Goal: Information Seeking & Learning: Learn about a topic

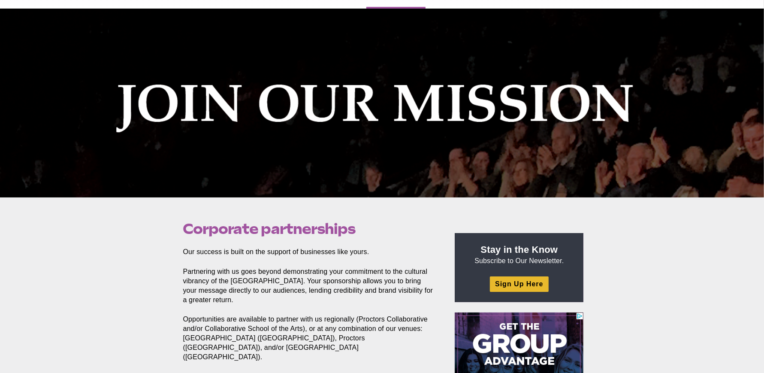
scroll to position [420, 0]
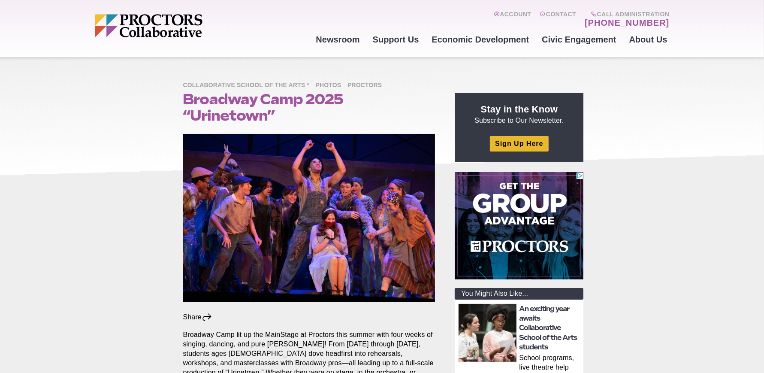
scroll to position [104, 0]
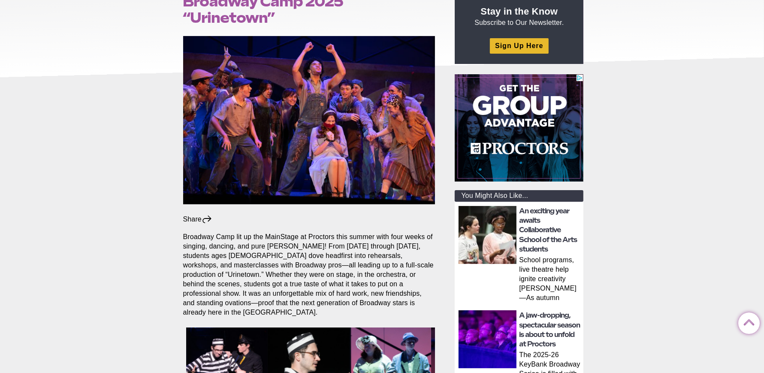
scroll to position [214, 0]
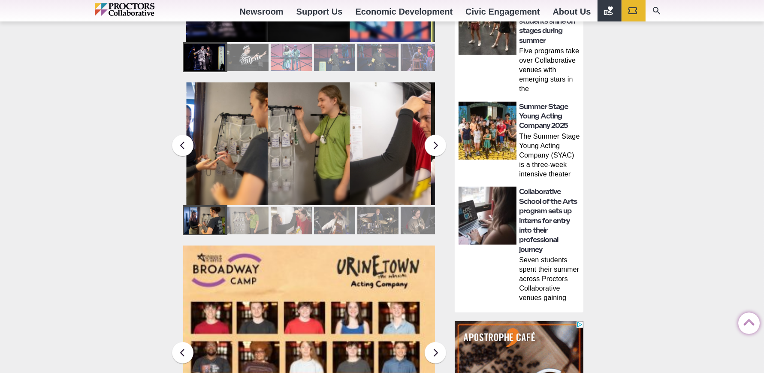
scroll to position [772, 0]
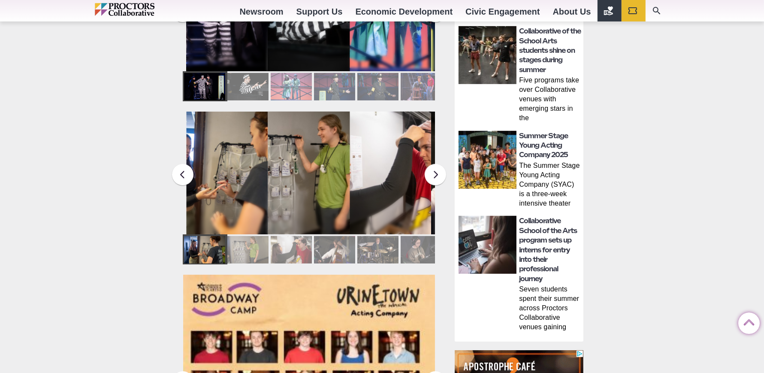
scroll to position [160, 0]
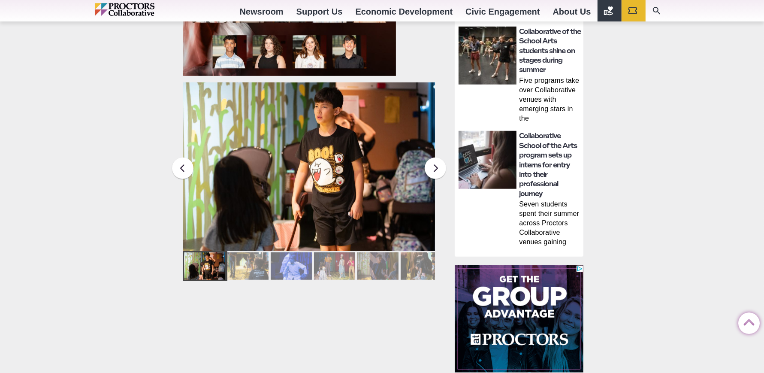
scroll to position [586, 0]
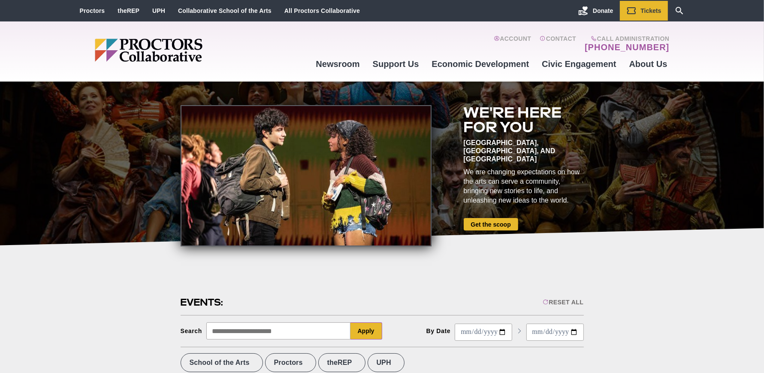
click at [115, 228] on div at bounding box center [382, 164] width 764 height 164
click at [501, 221] on link "Get the scoop" at bounding box center [491, 224] width 54 height 12
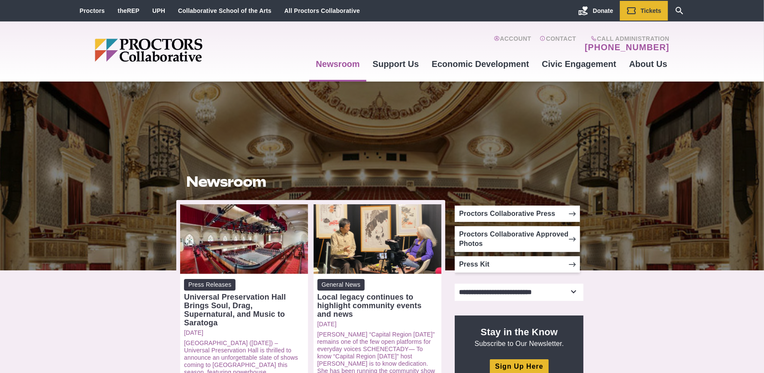
click at [136, 51] on img "Main site navigation and header" at bounding box center [182, 50] width 174 height 23
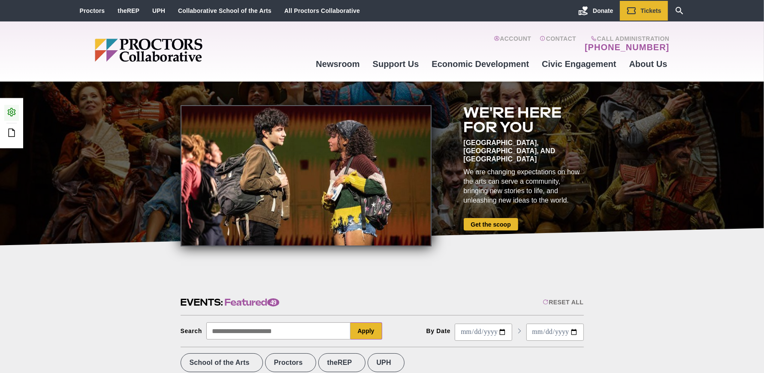
click at [10, 117] on icon at bounding box center [11, 112] width 10 height 10
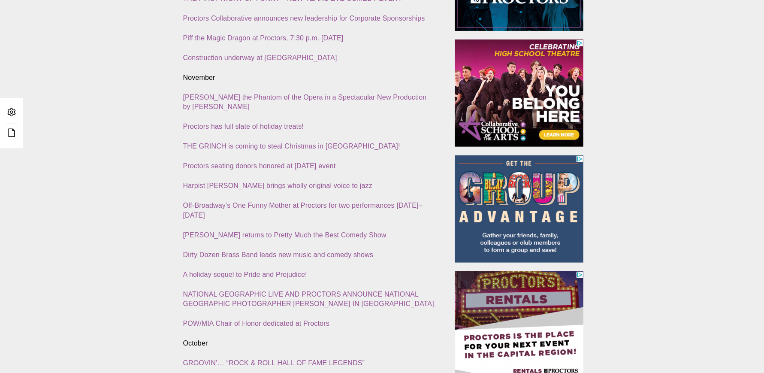
scroll to position [283, 0]
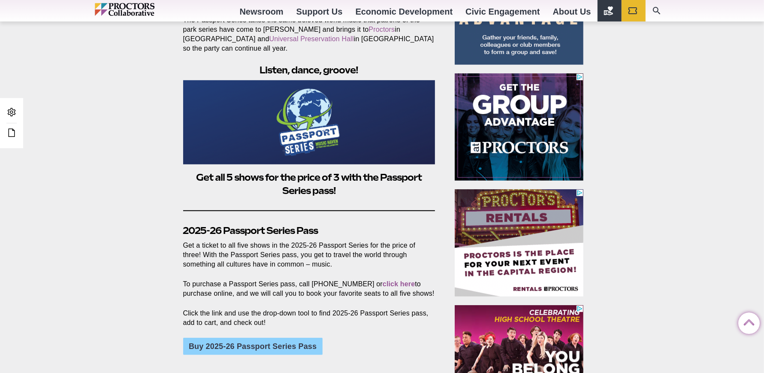
scroll to position [504, 0]
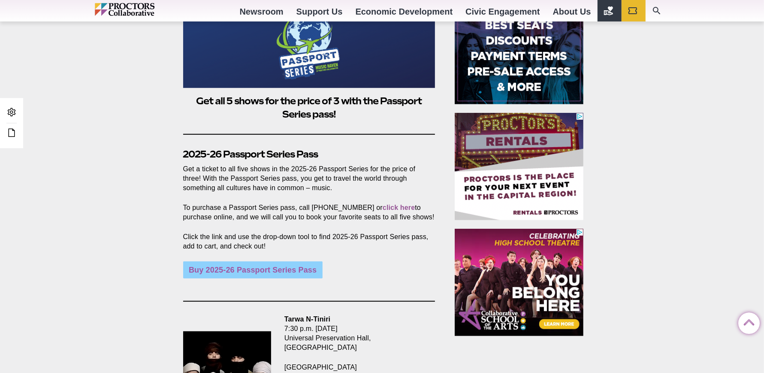
click at [219, 261] on link "Buy 2025-26 Passport Series Pass" at bounding box center [252, 269] width 139 height 17
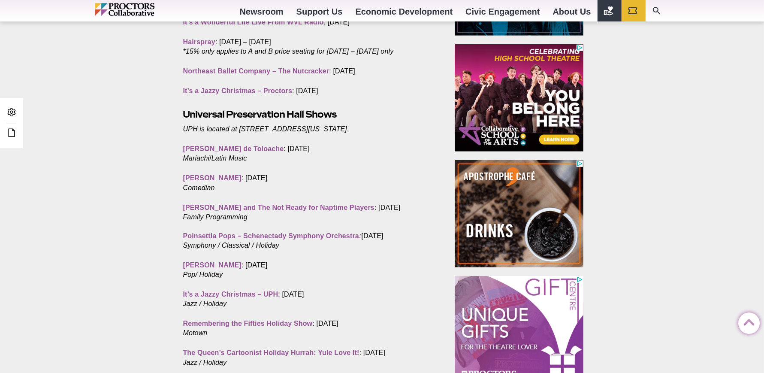
scroll to position [457, 0]
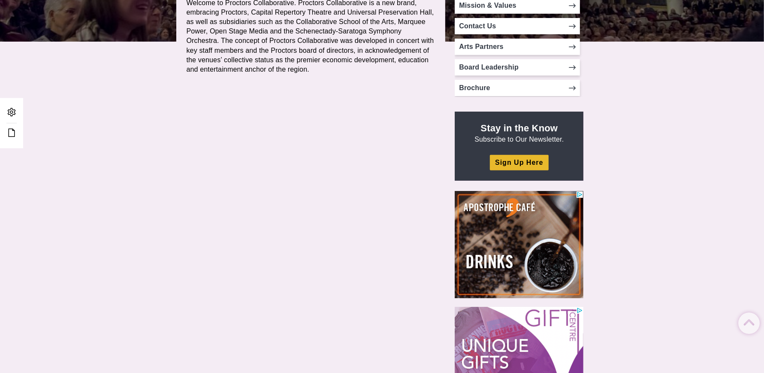
scroll to position [254, 0]
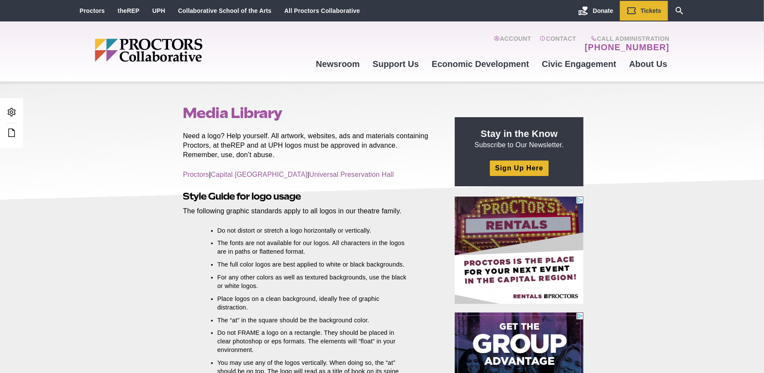
click at [119, 158] on div "Media Library Posted [DATE] by Need a logo? Help yourself. All artwork, website…" at bounding box center [382, 371] width 764 height 578
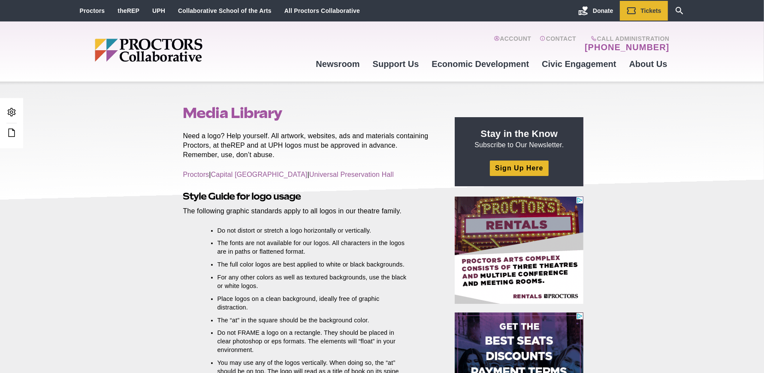
click at [161, 228] on div "Media Library Posted 2017-08-31 by Need a logo? Help yourself. All artwork, web…" at bounding box center [382, 371] width 764 height 578
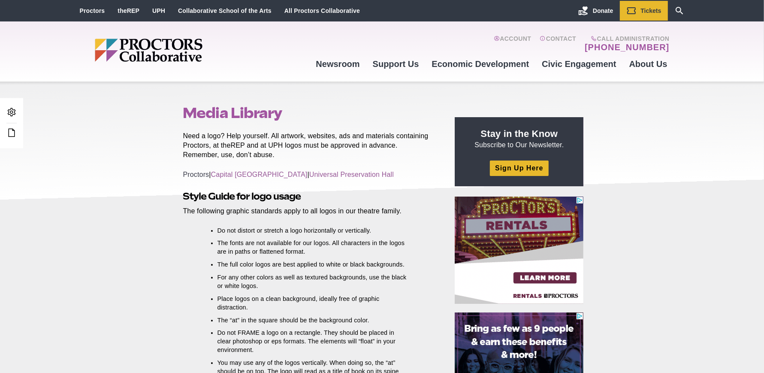
click at [199, 175] on link "Proctors" at bounding box center [196, 174] width 26 height 7
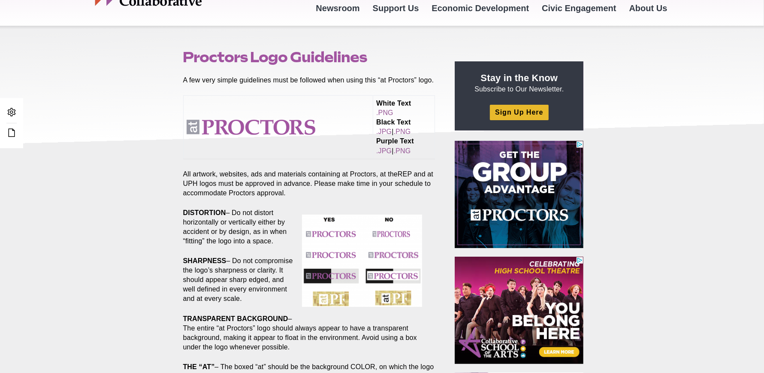
scroll to position [2, 0]
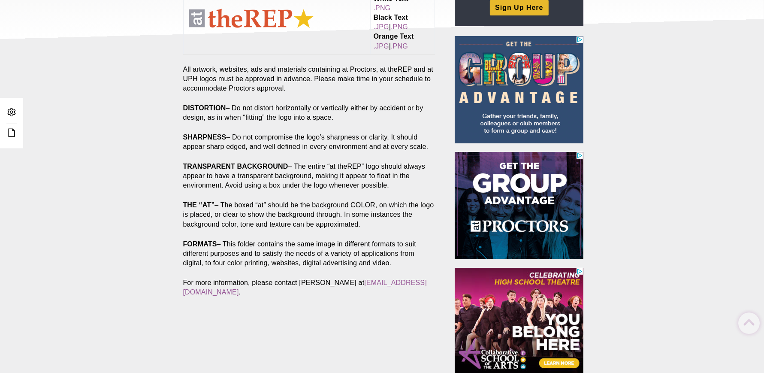
scroll to position [170, 0]
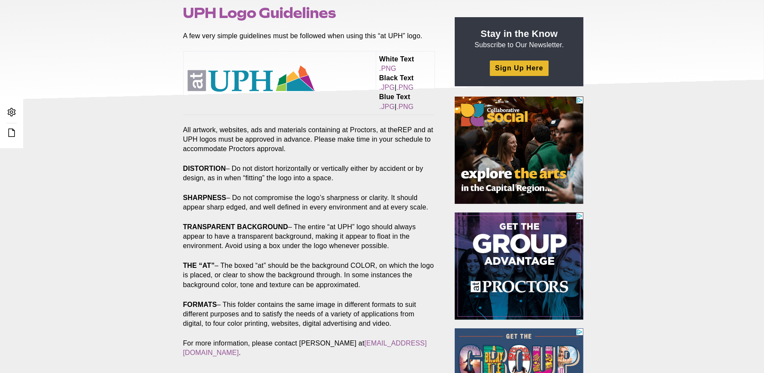
scroll to position [143, 0]
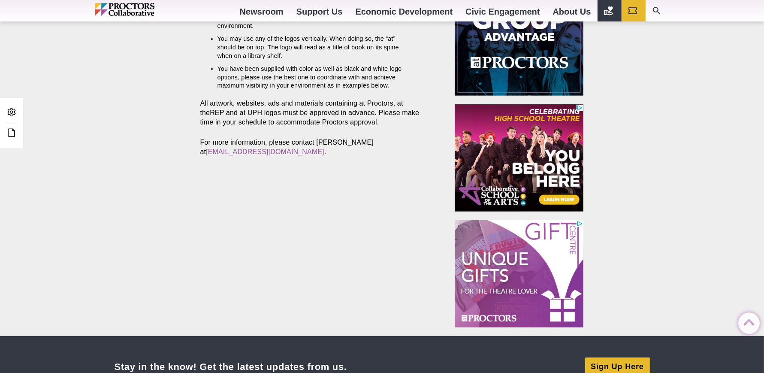
scroll to position [324, 0]
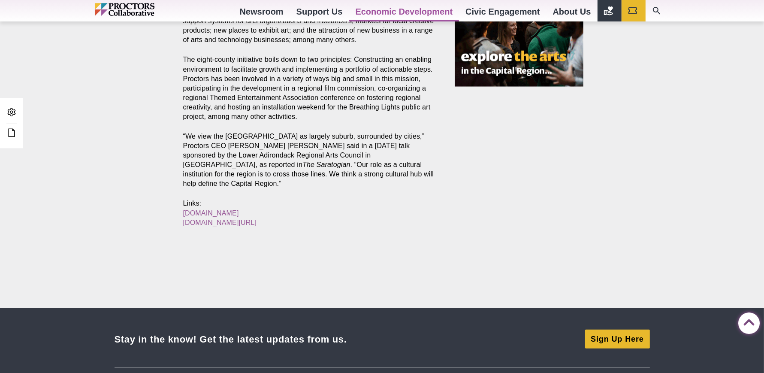
scroll to position [754, 0]
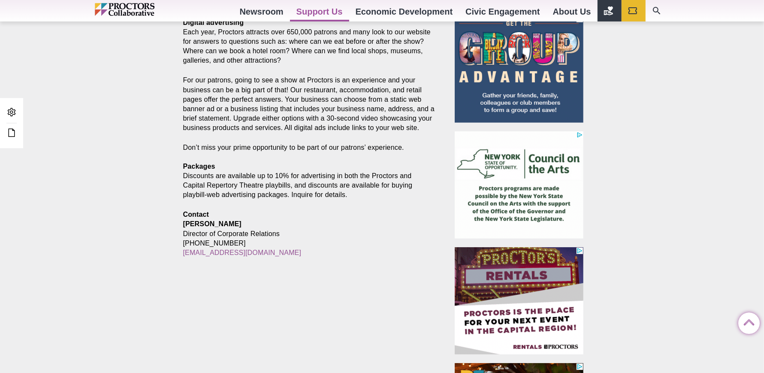
scroll to position [523, 0]
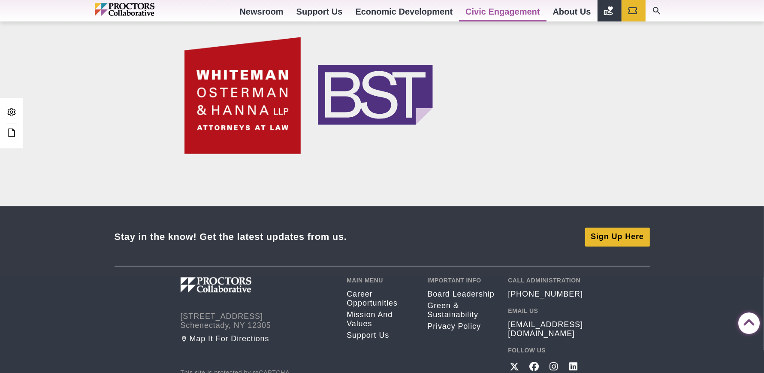
scroll to position [1241, 0]
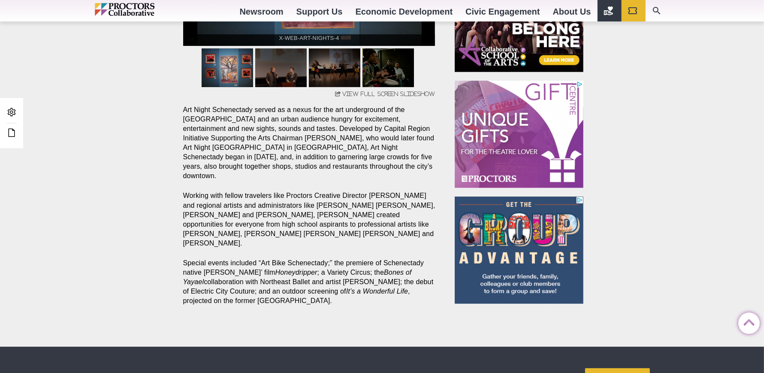
scroll to position [561, 0]
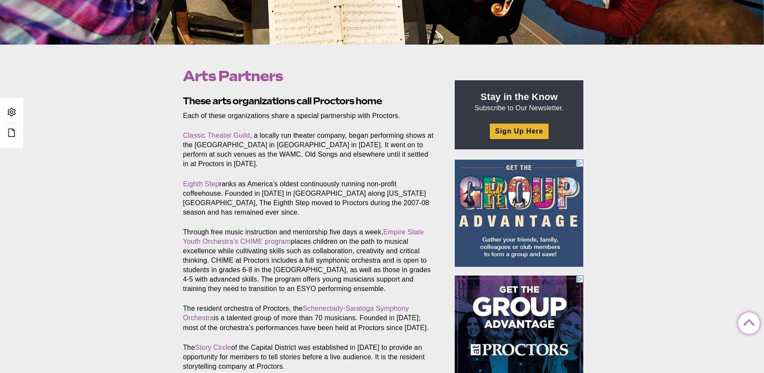
scroll to position [226, 0]
click at [123, 208] on div "Arts Partners Posted 2017-02-08 by Proctors Web Team These arts organizations c…" at bounding box center [382, 334] width 764 height 578
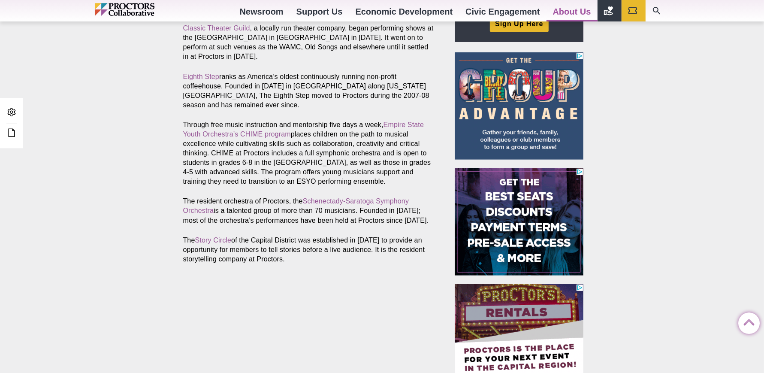
scroll to position [375, 0]
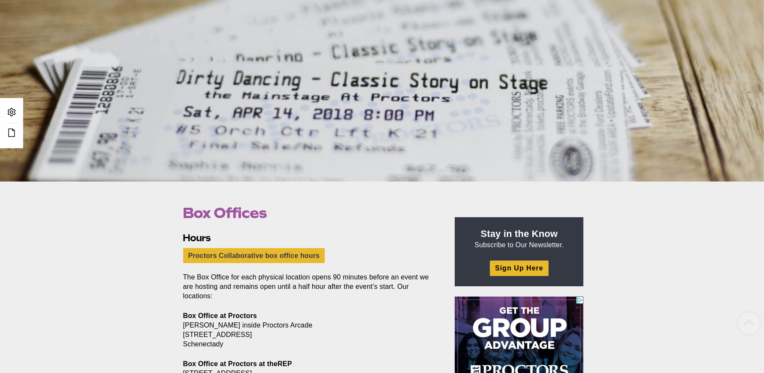
scroll to position [190, 0]
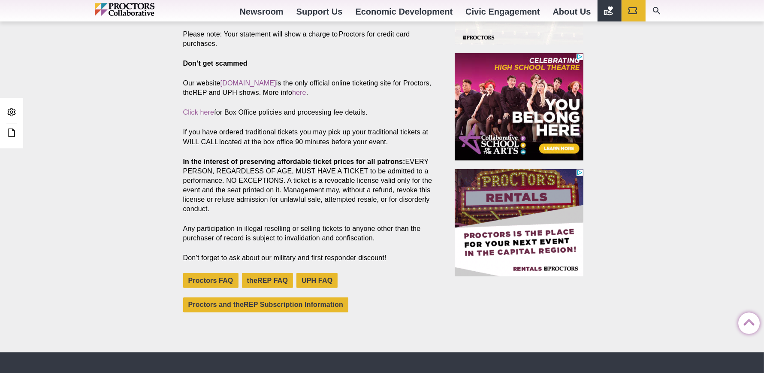
scroll to position [610, 0]
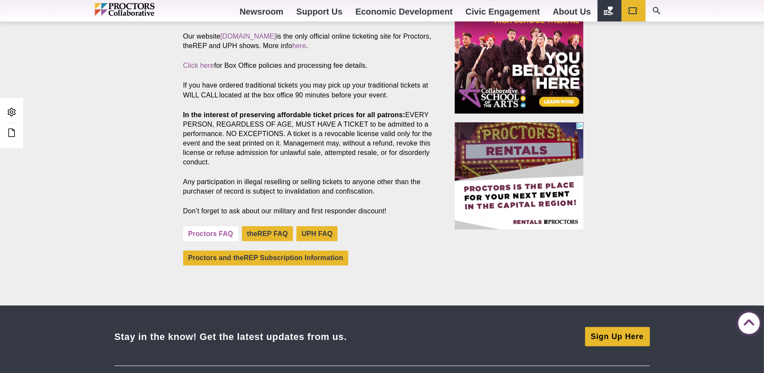
click at [195, 230] on link "Proctors FAQ" at bounding box center [210, 233] width 55 height 15
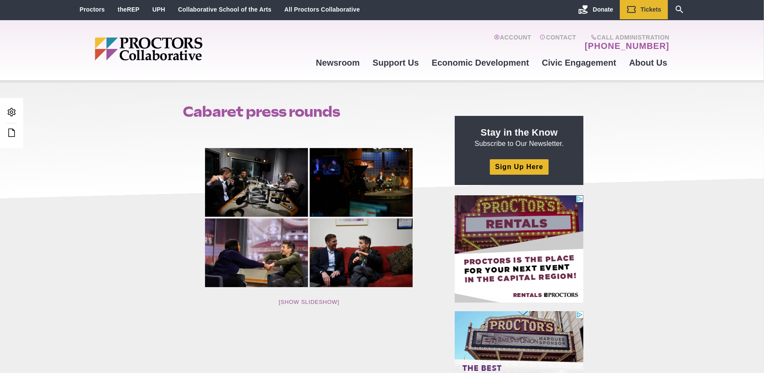
scroll to position [2, 0]
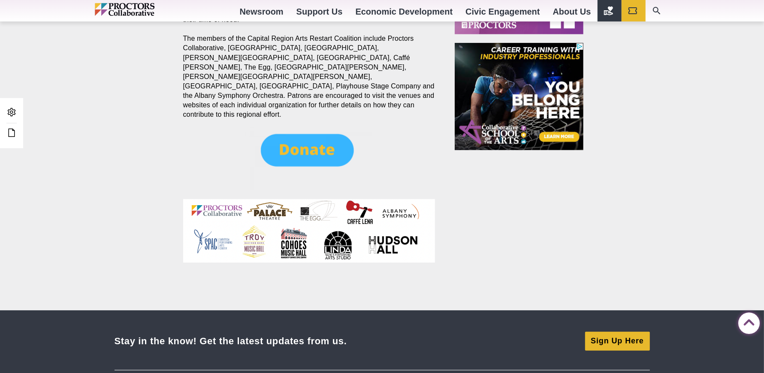
scroll to position [314, 0]
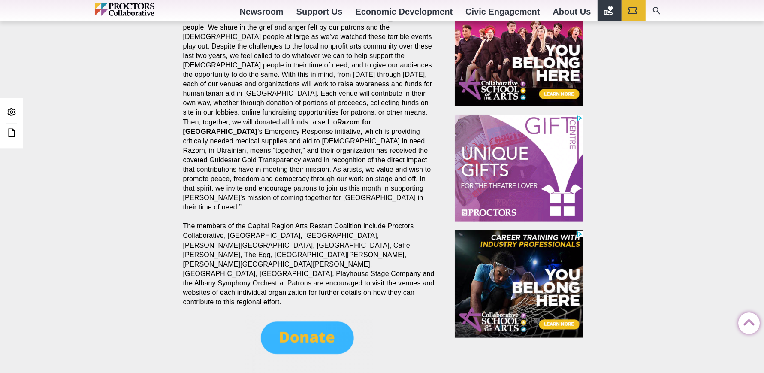
click at [305, 314] on img at bounding box center [309, 346] width 129 height 64
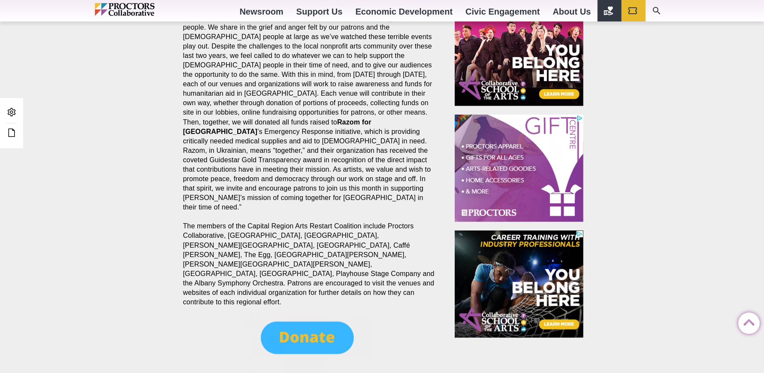
scroll to position [0, 0]
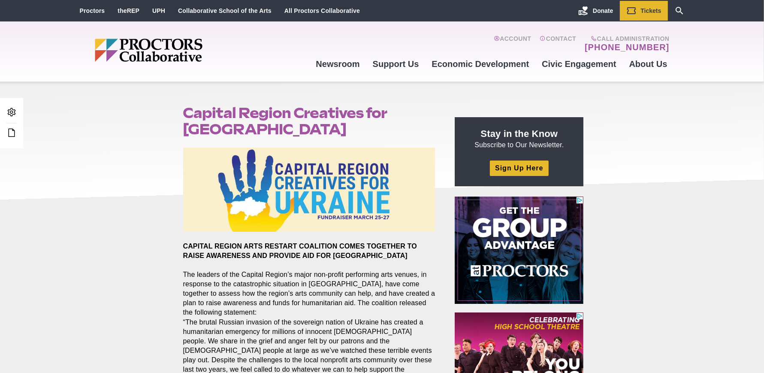
drag, startPoint x: 225, startPoint y: 128, endPoint x: 187, endPoint y: 112, distance: 41.0
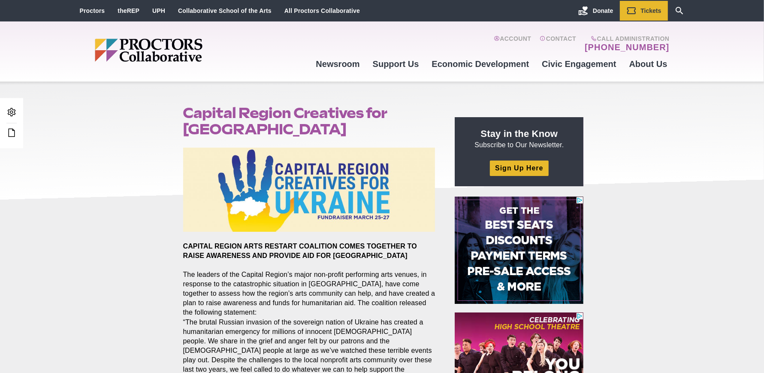
click at [187, 112] on h1 "Capital Region Creatives for Ukraine" at bounding box center [309, 121] width 252 height 33
copy h1 "Capital Region Creatives for Ukraine"
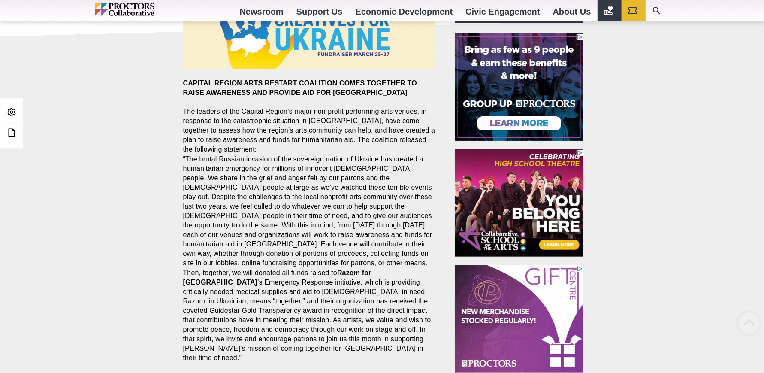
scroll to position [345, 0]
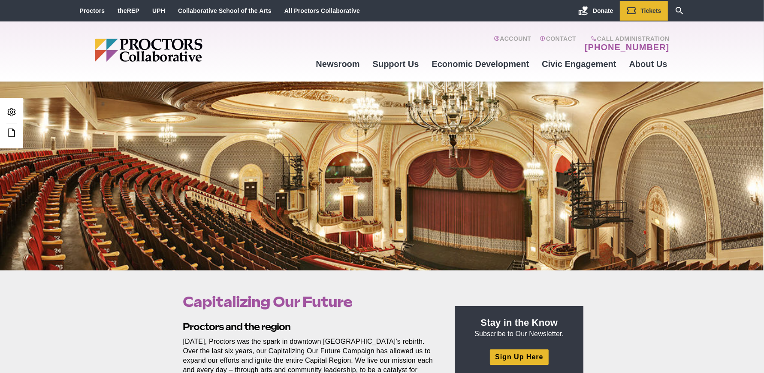
click at [145, 211] on div at bounding box center [382, 176] width 764 height 189
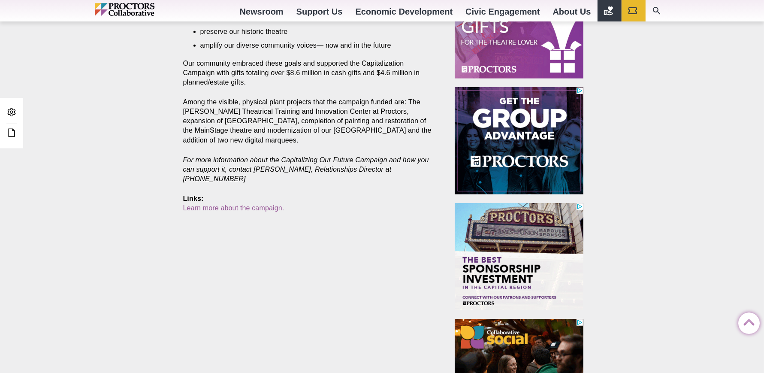
scroll to position [415, 0]
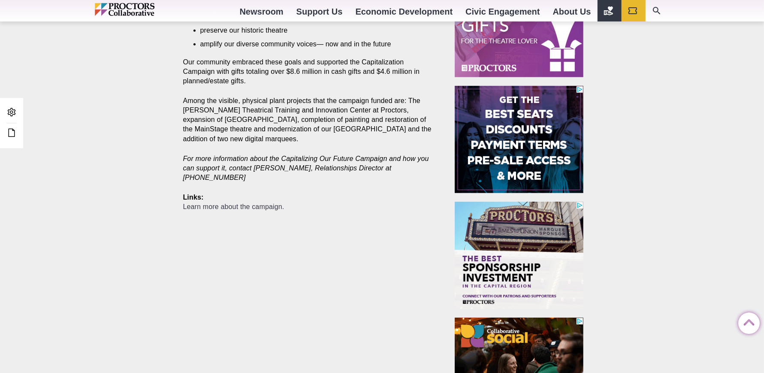
click at [214, 207] on link "Learn more about the campaign." at bounding box center [233, 206] width 101 height 7
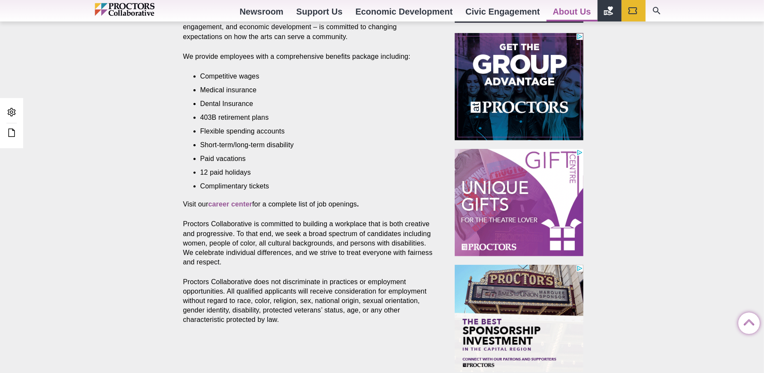
scroll to position [353, 0]
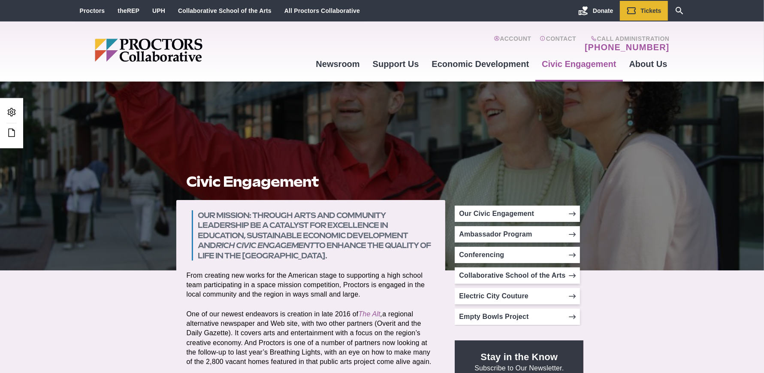
click at [118, 218] on div at bounding box center [382, 176] width 764 height 189
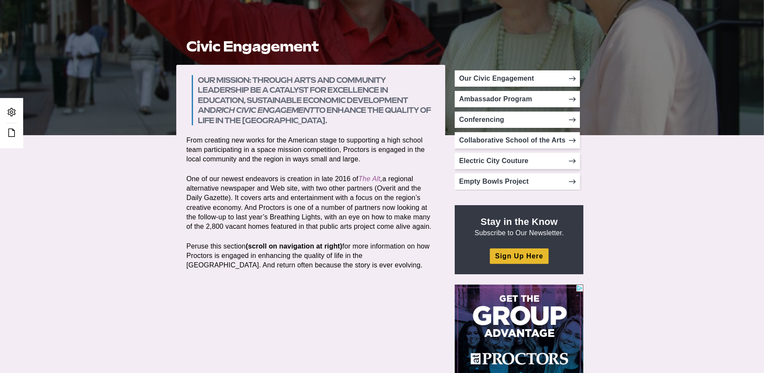
scroll to position [150, 0]
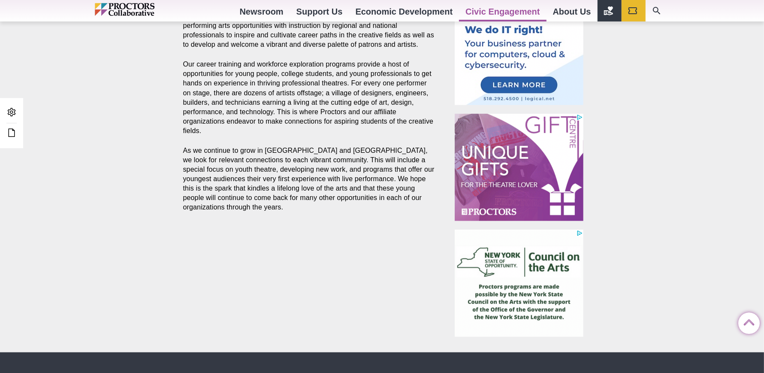
scroll to position [509, 0]
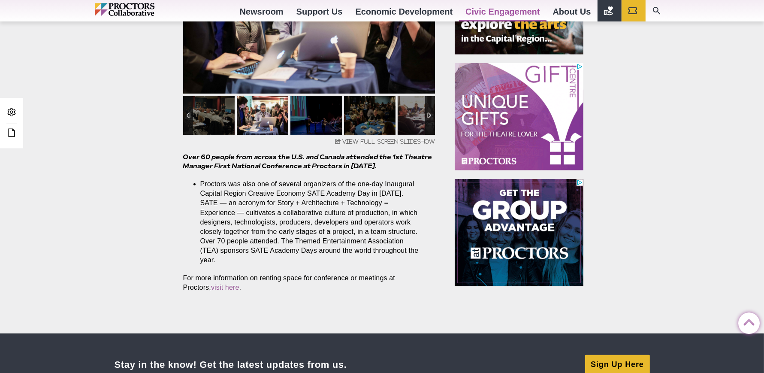
scroll to position [554, 0]
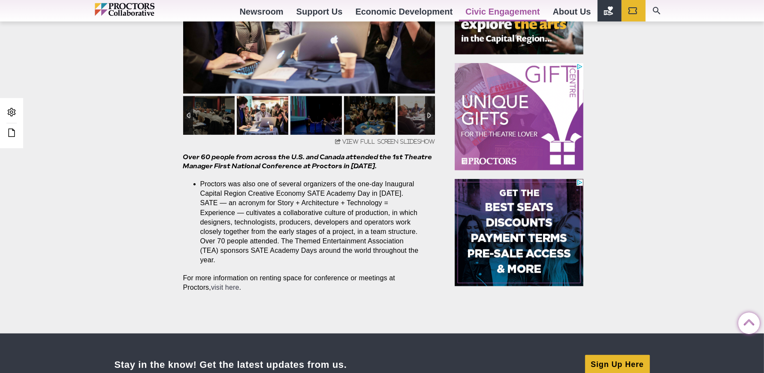
click at [211, 287] on link "visit here" at bounding box center [225, 287] width 28 height 7
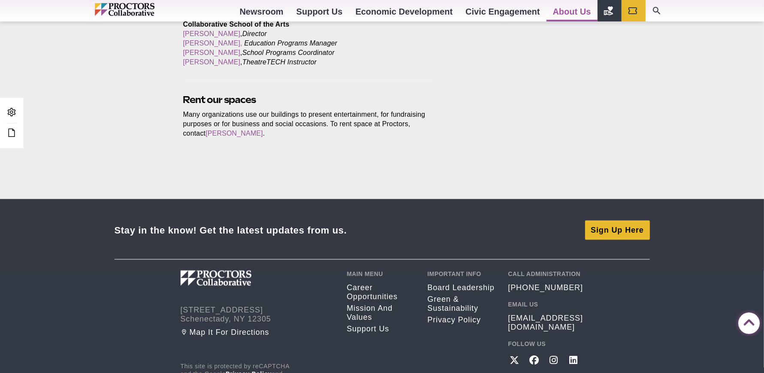
scroll to position [1067, 0]
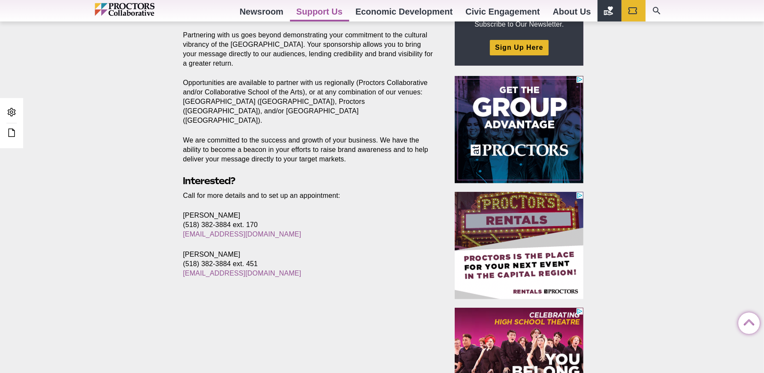
scroll to position [310, 0]
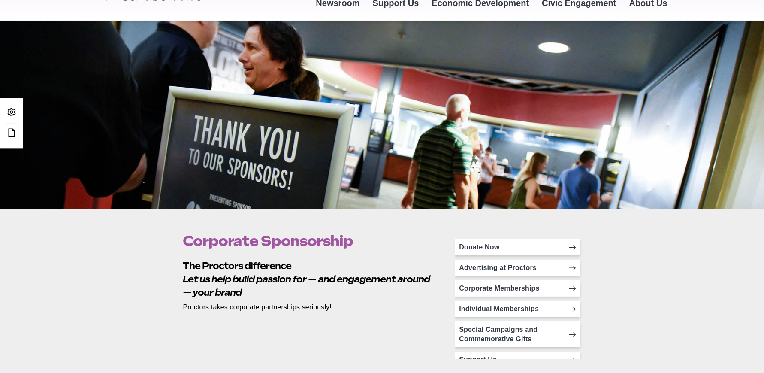
scroll to position [64, 0]
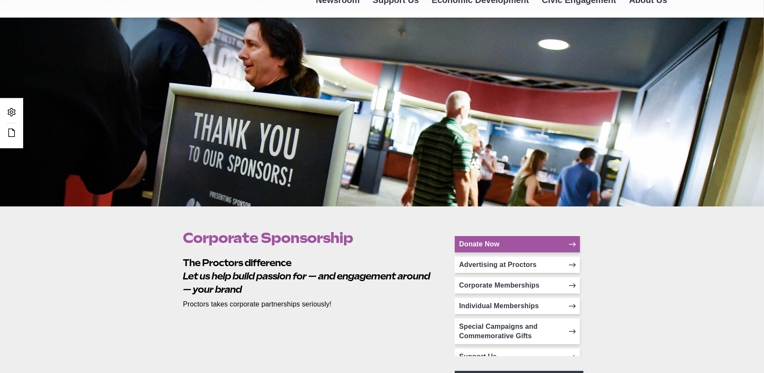
click at [520, 248] on link "Donate Now" at bounding box center [517, 244] width 125 height 16
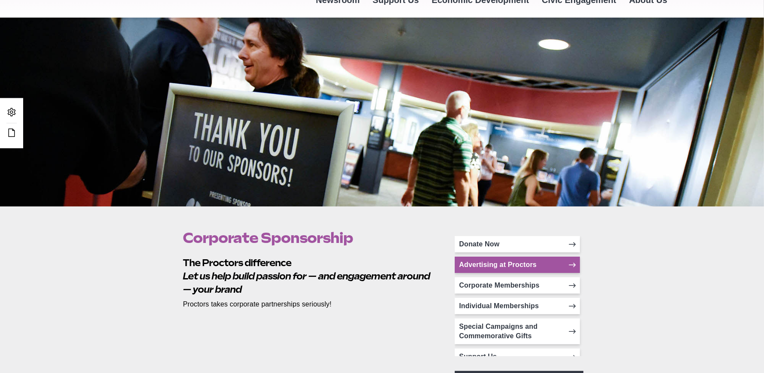
click at [482, 270] on link "Advertising at Proctors" at bounding box center [517, 265] width 125 height 16
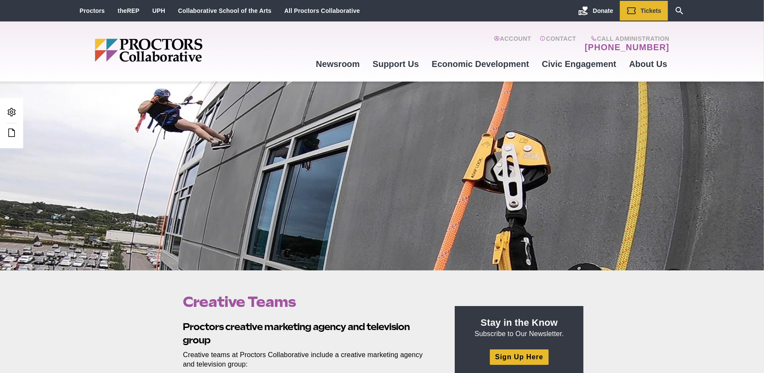
click at [98, 193] on div at bounding box center [382, 176] width 764 height 189
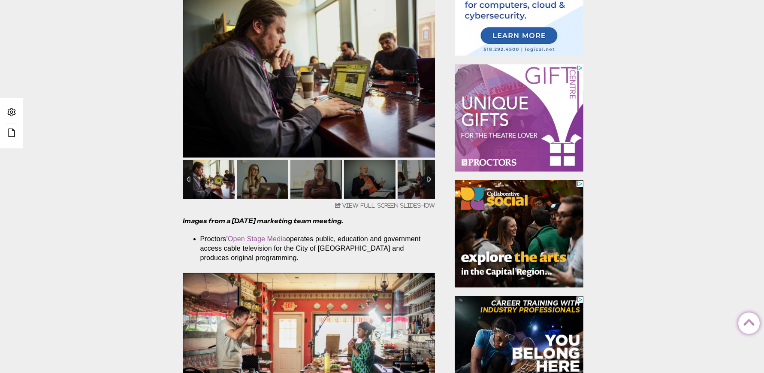
scroll to position [647, 0]
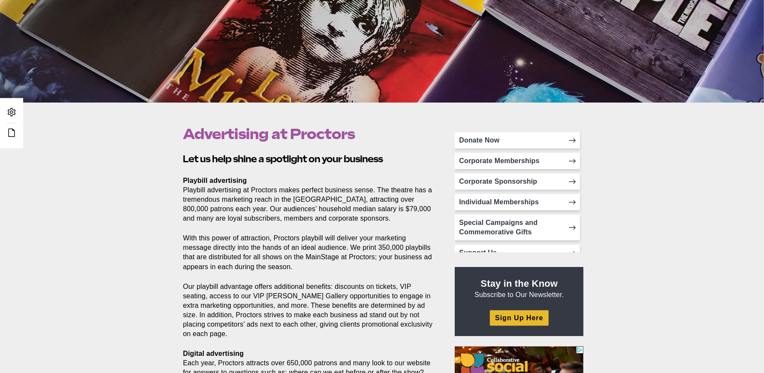
scroll to position [290, 0]
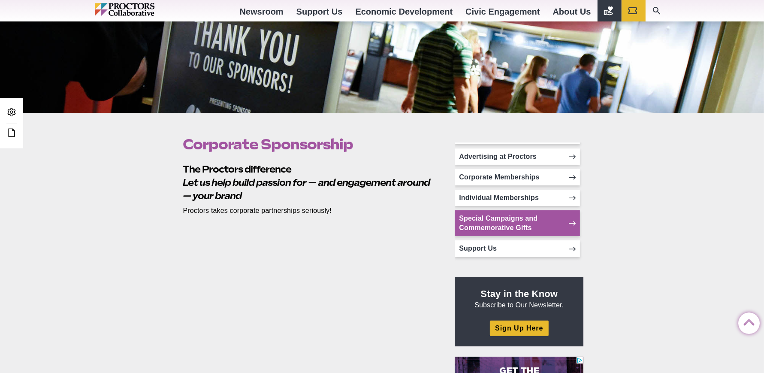
scroll to position [15, 0]
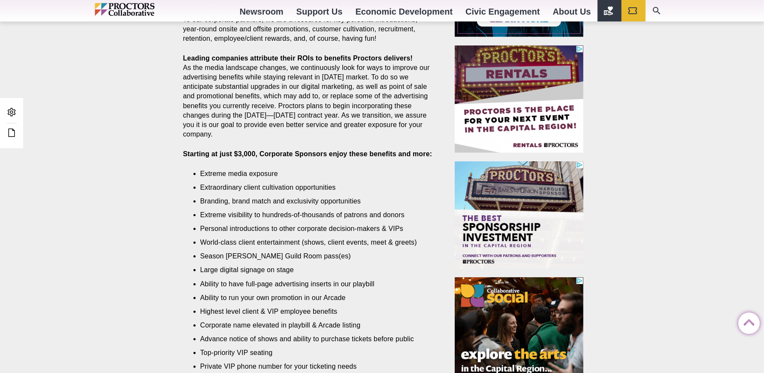
scroll to position [225, 0]
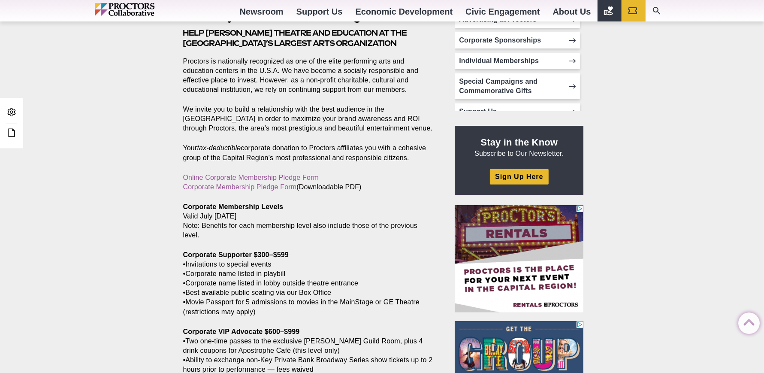
scroll to position [422, 0]
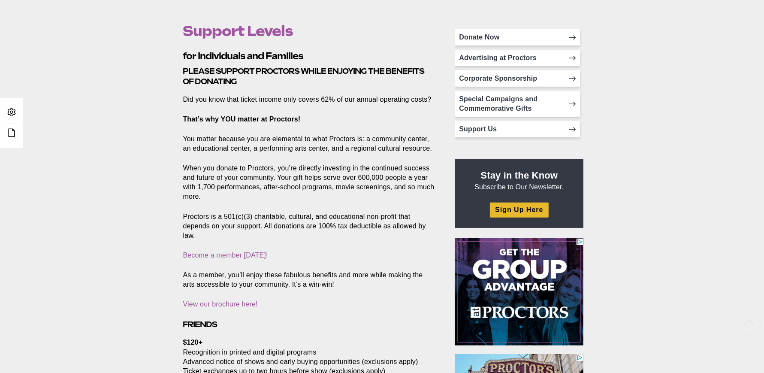
scroll to position [327, 0]
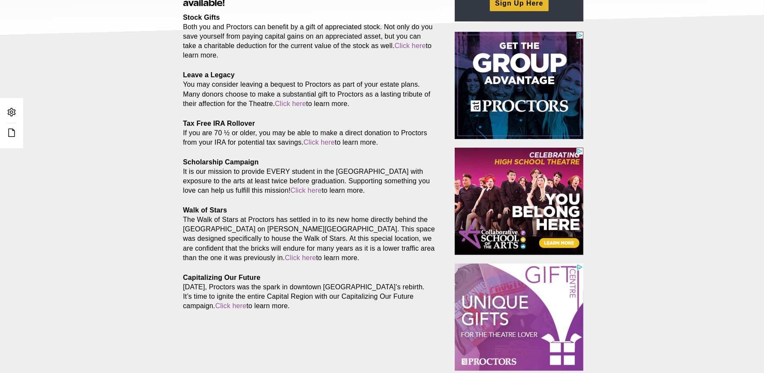
scroll to position [165, 0]
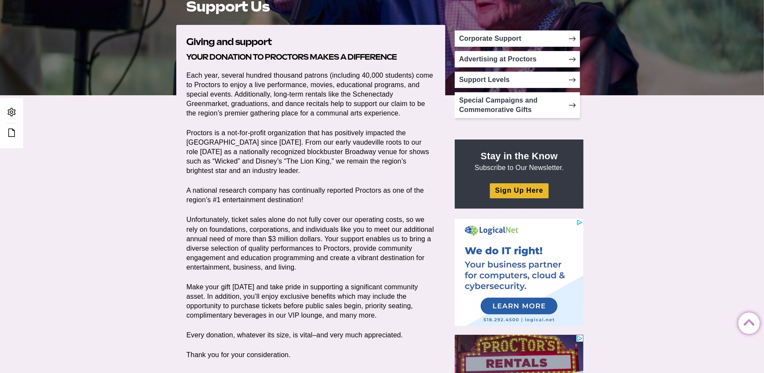
scroll to position [226, 0]
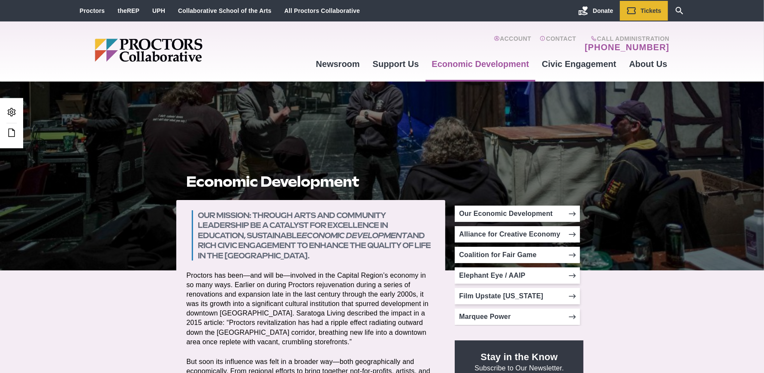
click at [106, 145] on div at bounding box center [382, 176] width 764 height 189
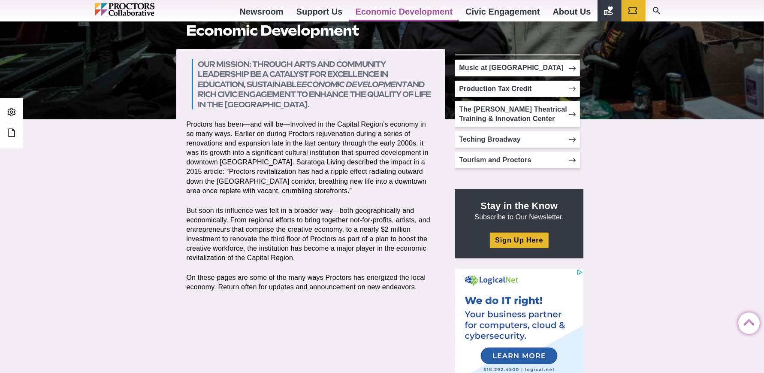
scroll to position [48, 0]
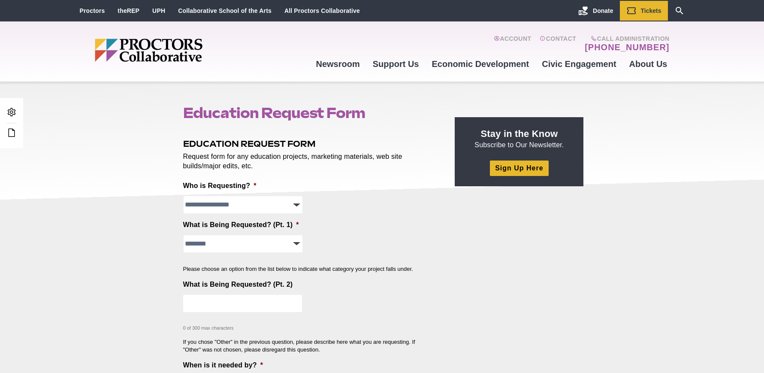
select select
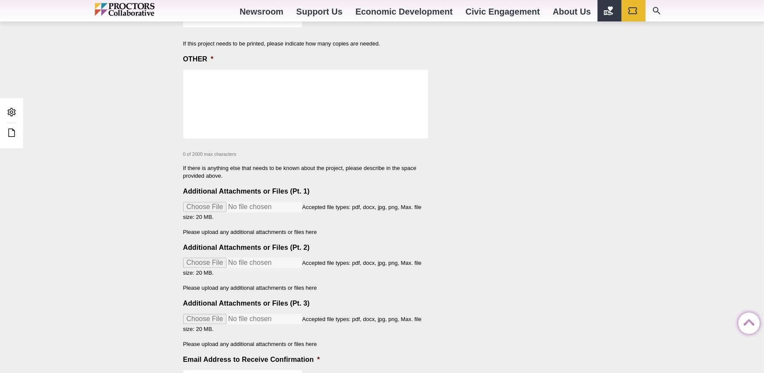
scroll to position [1852, 0]
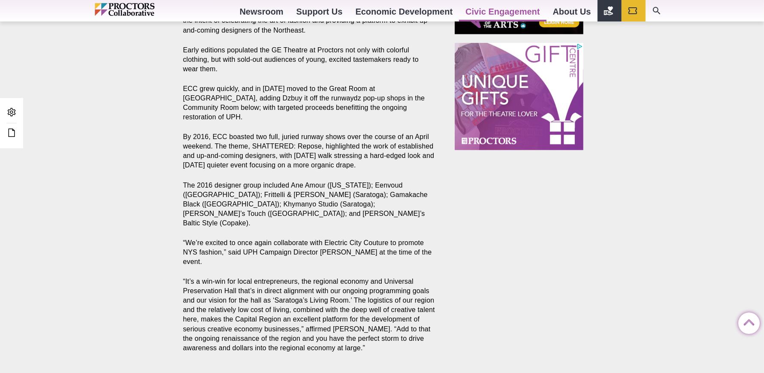
scroll to position [730, 0]
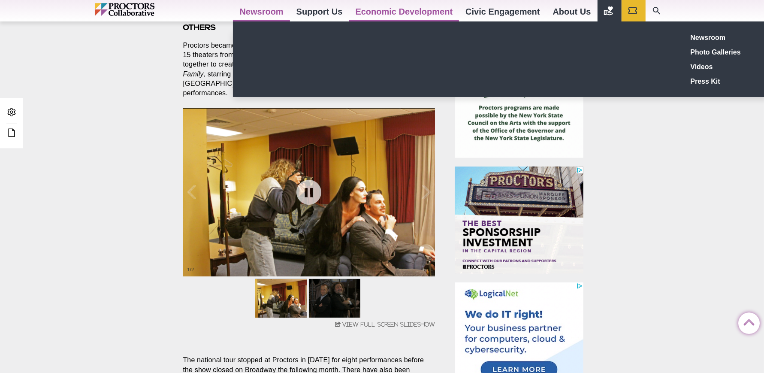
scroll to position [327, 0]
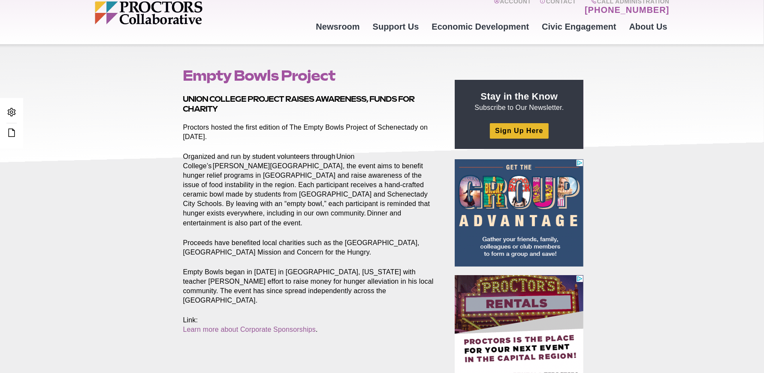
scroll to position [49, 0]
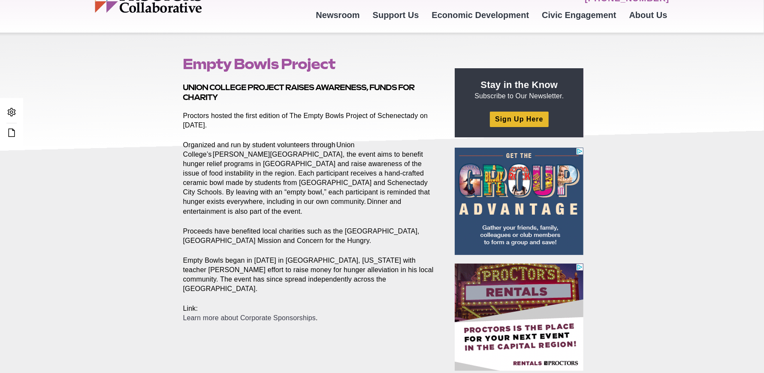
click at [225, 314] on link "Learn more about Corporate Sponsorships" at bounding box center [249, 317] width 133 height 7
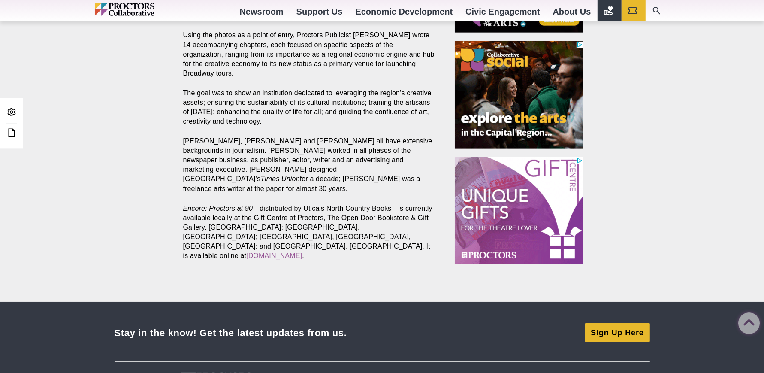
scroll to position [553, 0]
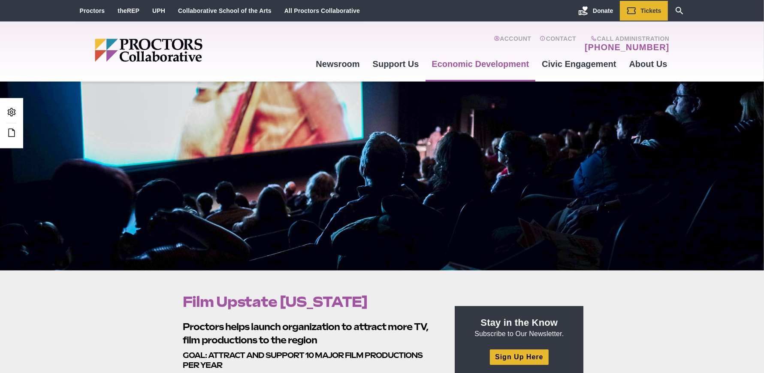
click at [96, 238] on div at bounding box center [382, 176] width 764 height 189
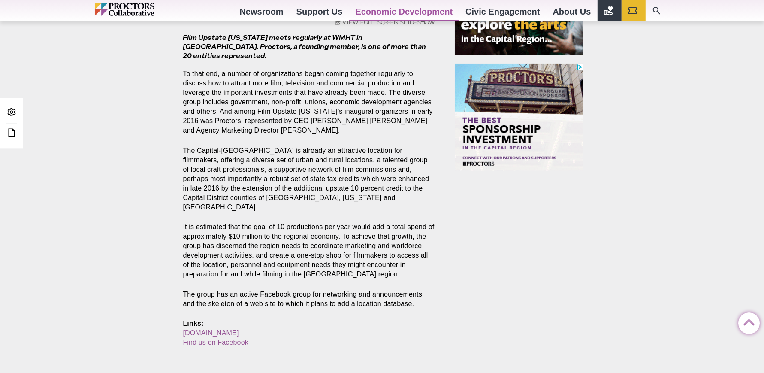
scroll to position [670, 0]
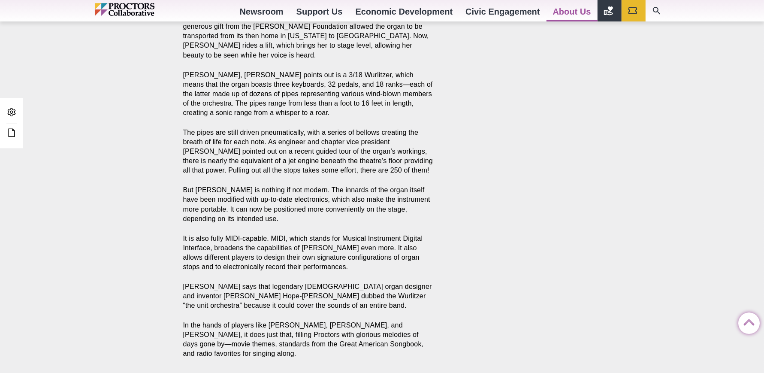
scroll to position [706, 0]
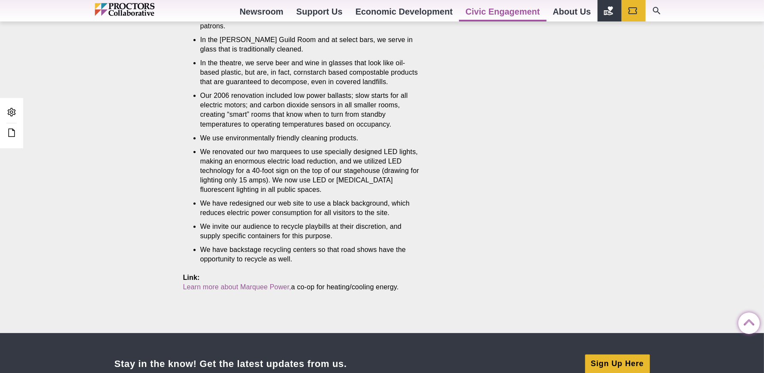
scroll to position [696, 0]
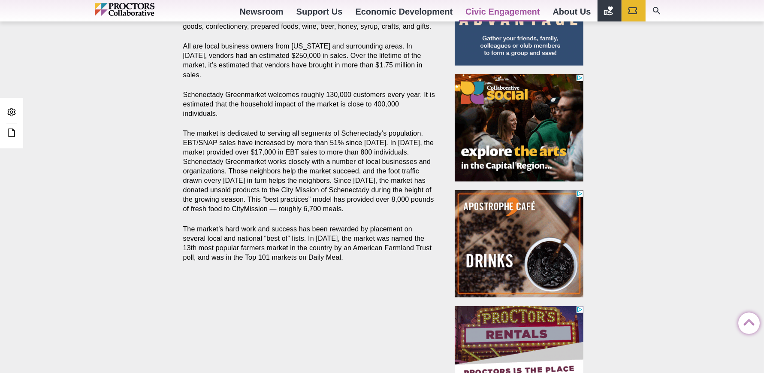
scroll to position [436, 0]
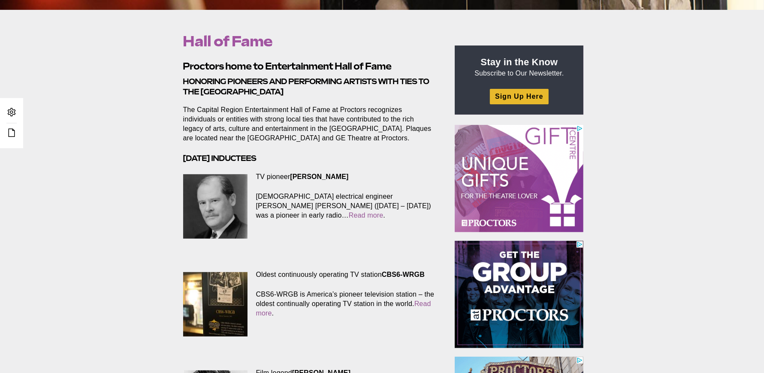
scroll to position [666, 0]
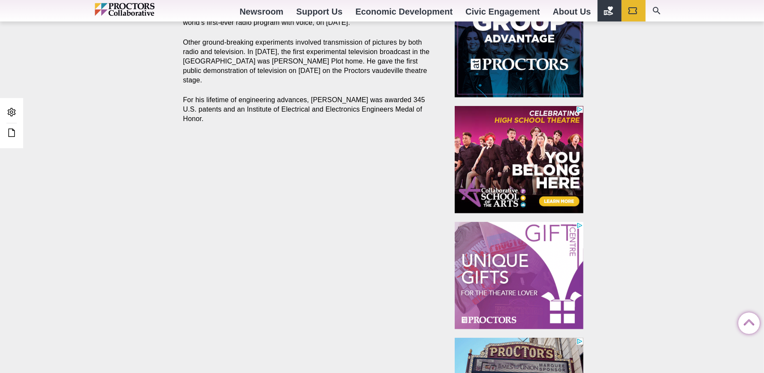
scroll to position [405, 0]
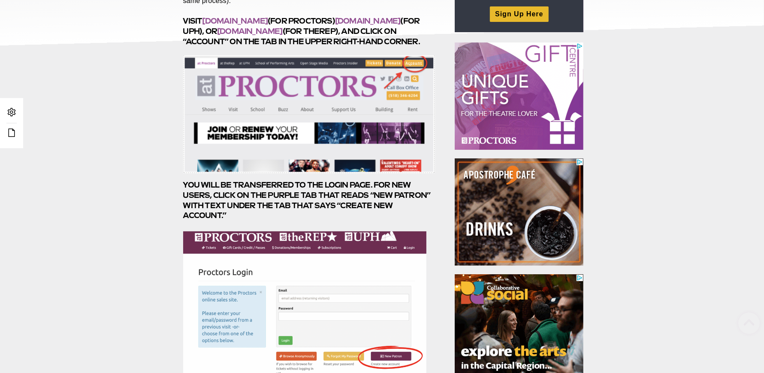
scroll to position [213, 0]
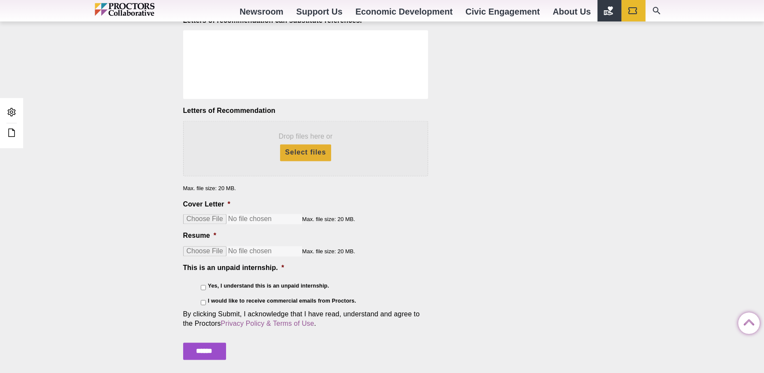
scroll to position [1375, 0]
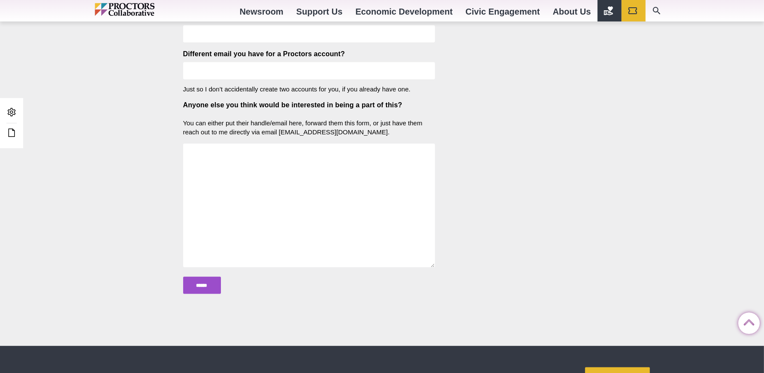
scroll to position [1233, 0]
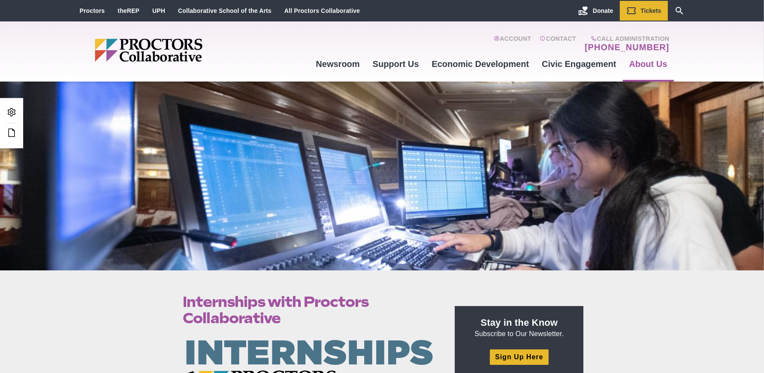
scroll to position [191, 0]
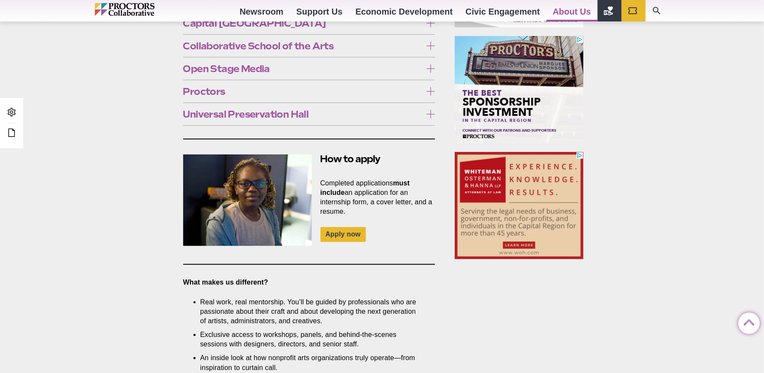
scroll to position [581, 0]
click at [342, 227] on link "Apply now" at bounding box center [342, 234] width 45 height 15
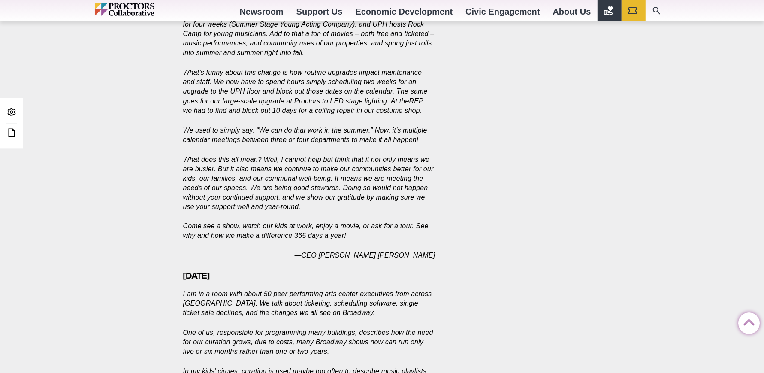
scroll to position [1167, 0]
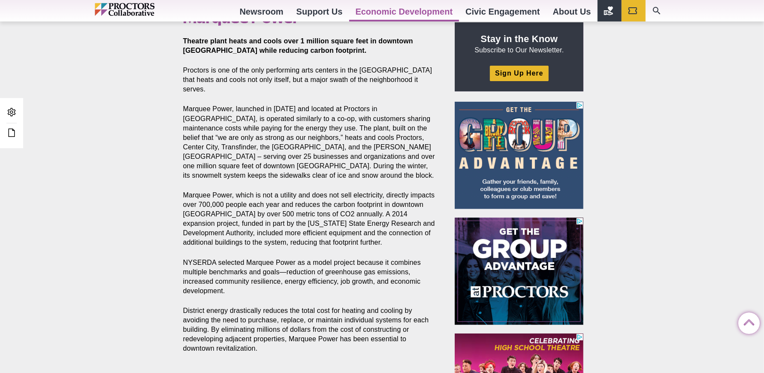
scroll to position [141, 0]
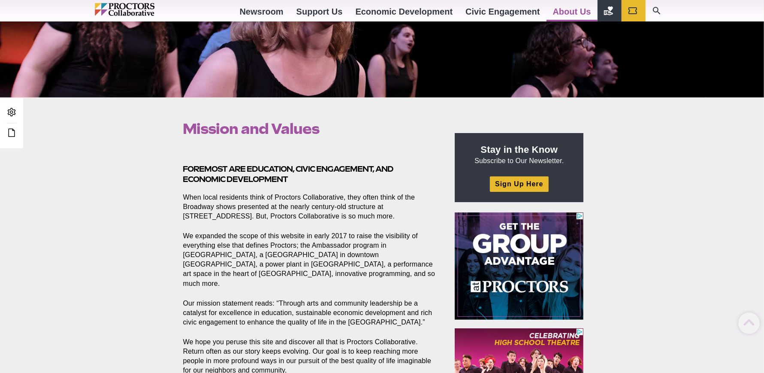
scroll to position [268, 0]
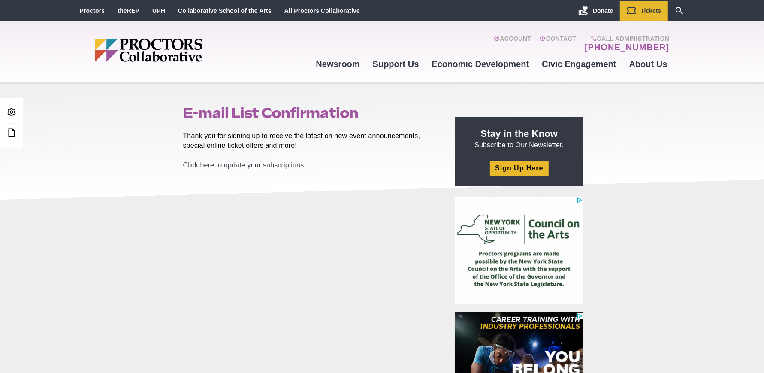
click at [212, 165] on link "Click here to update your subscriptions." at bounding box center [244, 164] width 123 height 7
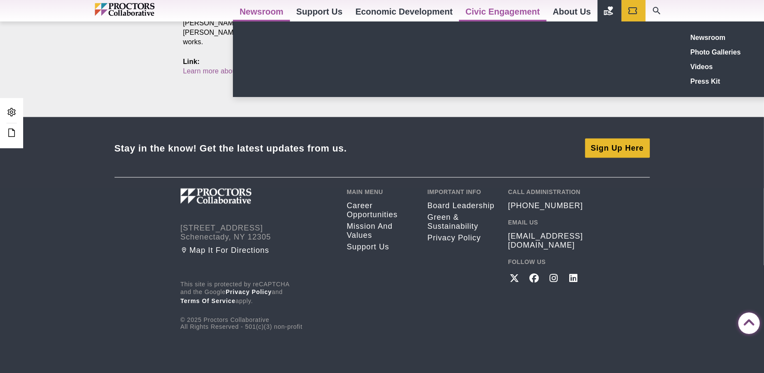
scroll to position [1152, 0]
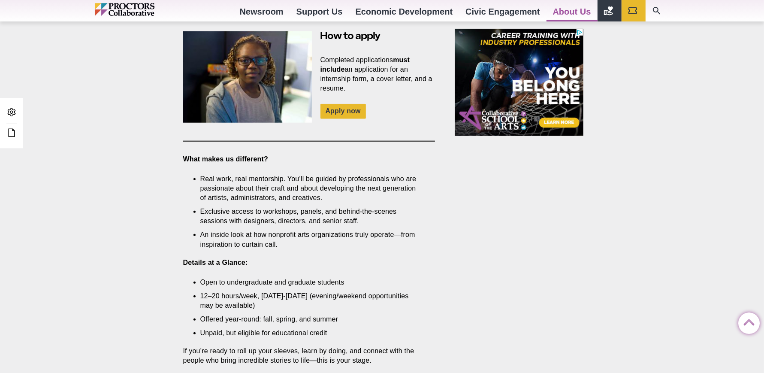
scroll to position [459, 0]
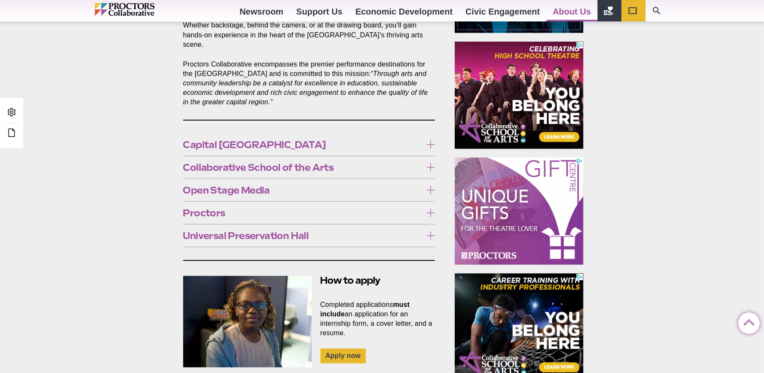
click at [221, 231] on span "Universal Preservation Hall" at bounding box center [302, 235] width 239 height 9
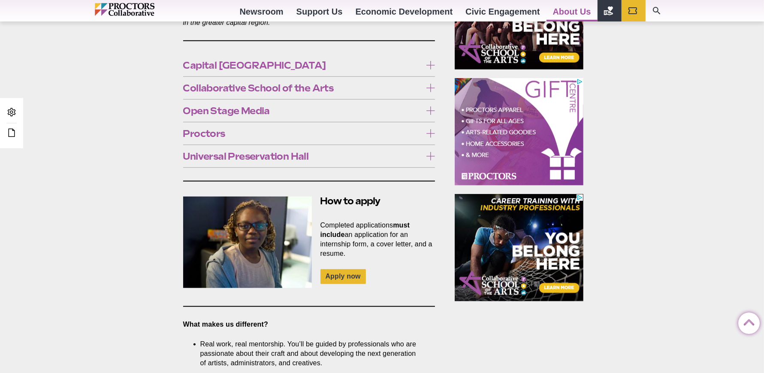
scroll to position [596, 0]
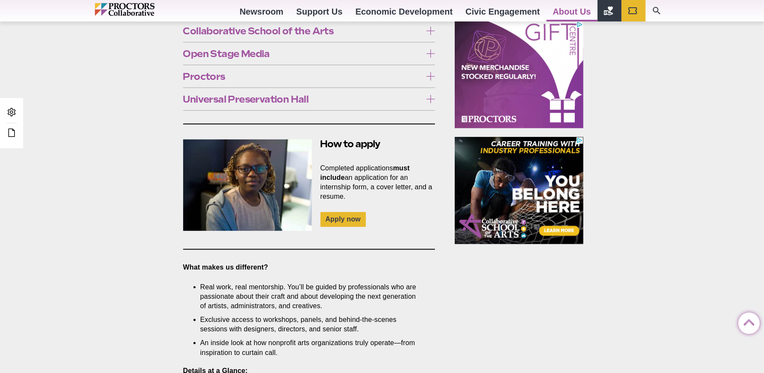
click at [351, 124] on link "Click here for more information." at bounding box center [352, 128] width 112 height 9
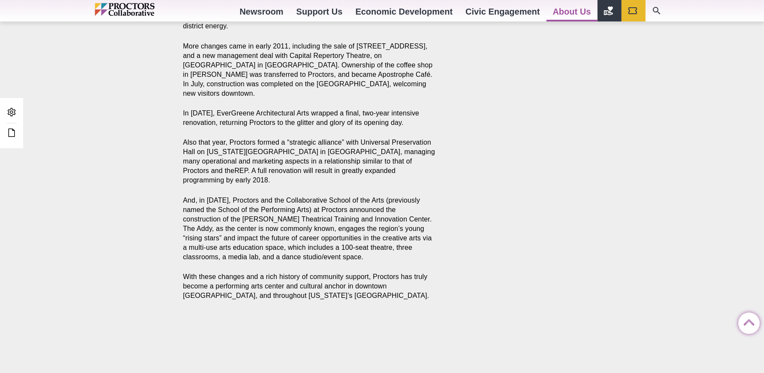
scroll to position [1774, 0]
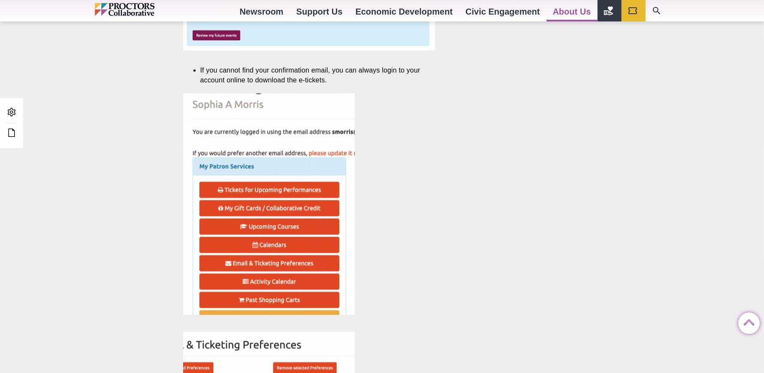
scroll to position [1051, 0]
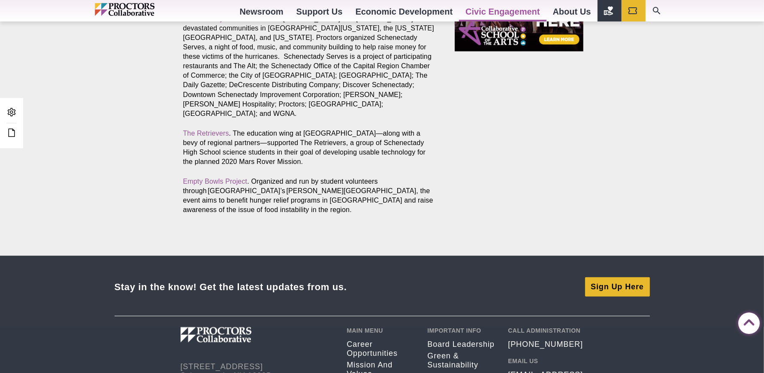
scroll to position [820, 0]
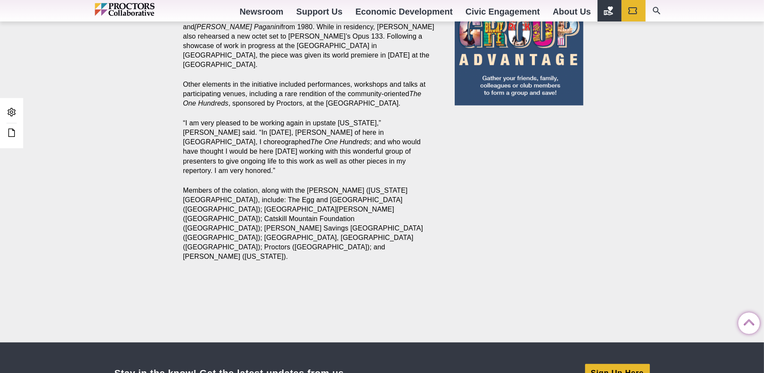
scroll to position [912, 0]
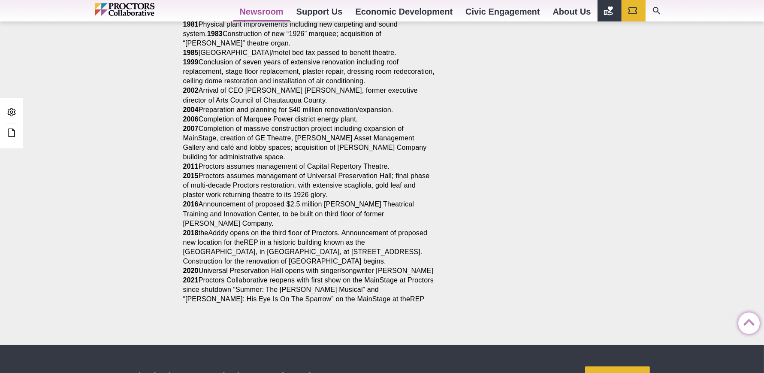
scroll to position [1284, 0]
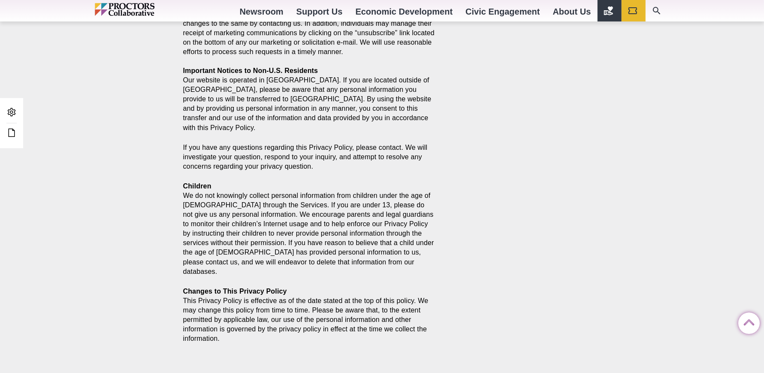
scroll to position [1776, 0]
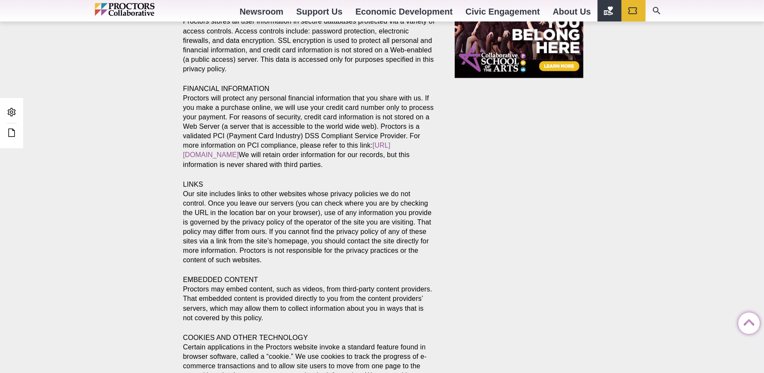
scroll to position [577, 0]
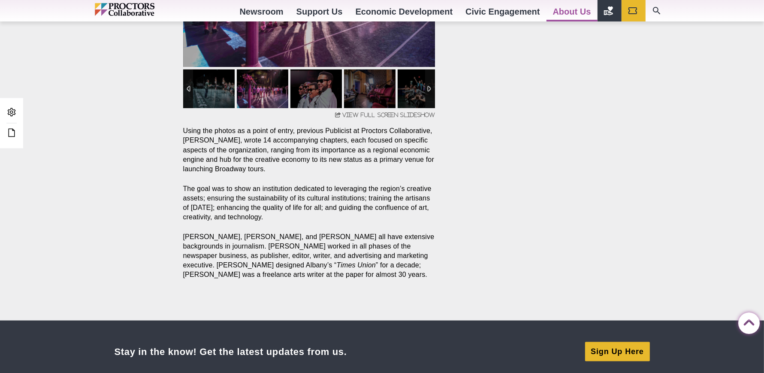
scroll to position [979, 0]
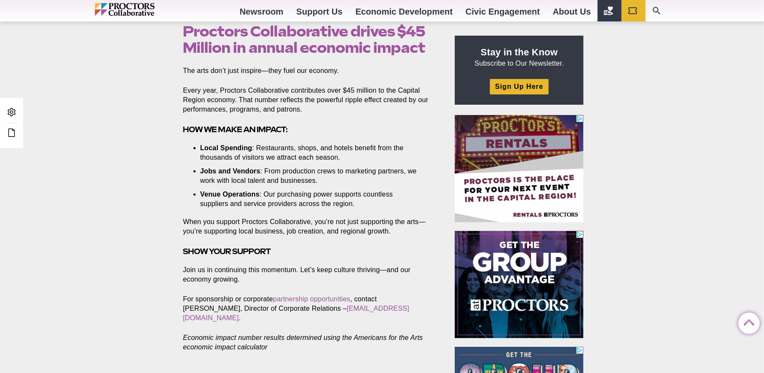
scroll to position [310, 0]
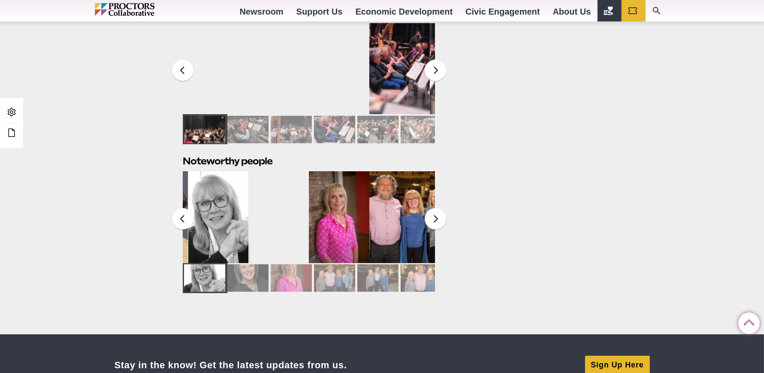
scroll to position [753, 0]
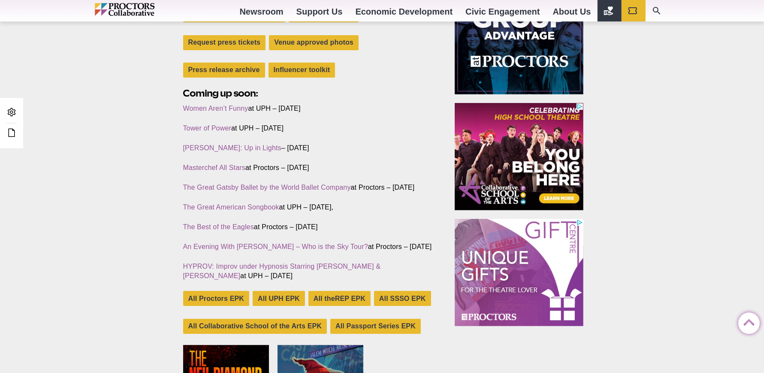
scroll to position [326, 0]
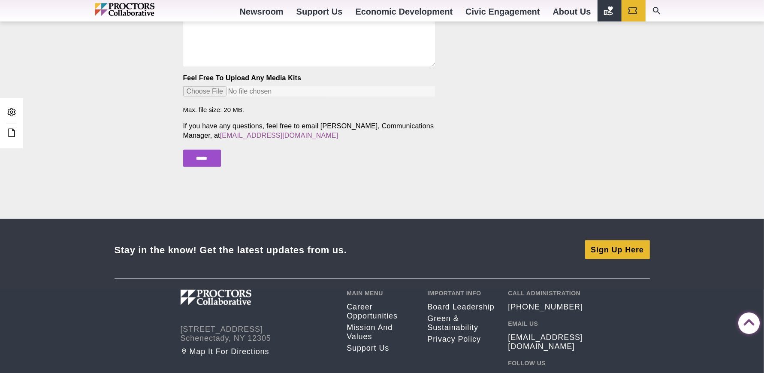
scroll to position [979, 0]
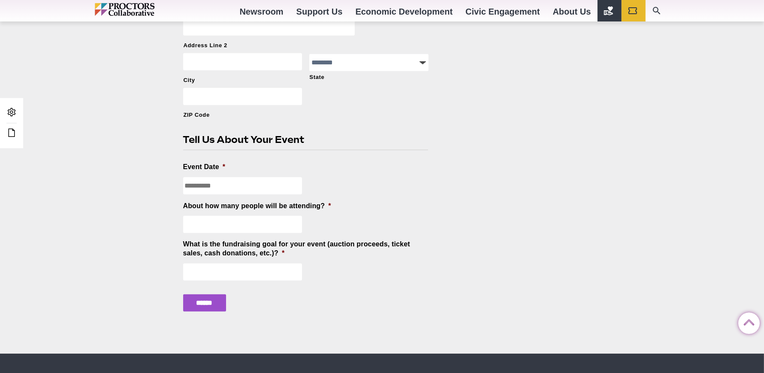
scroll to position [888, 0]
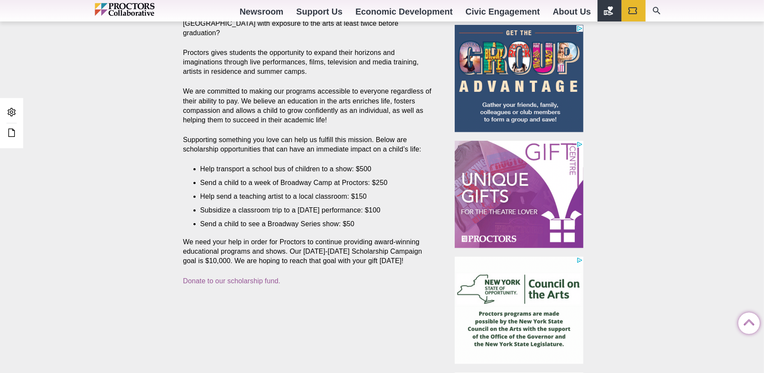
scroll to position [368, 0]
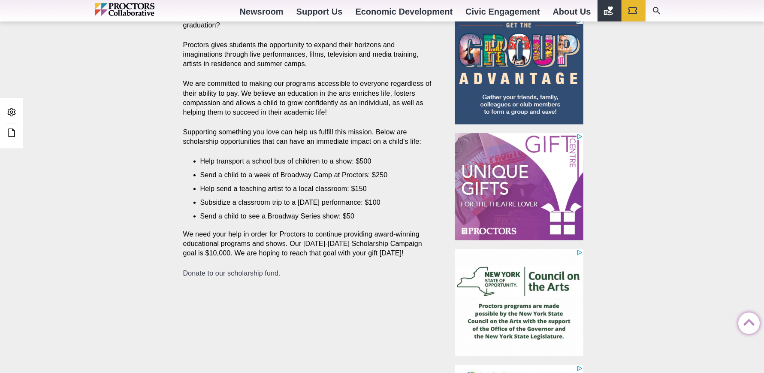
click at [227, 269] on link "Donate to our scholarship fund." at bounding box center [231, 272] width 97 height 7
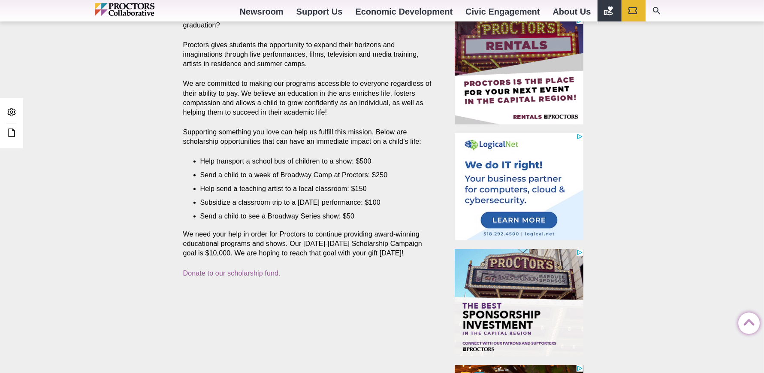
click at [112, 117] on div "School Scholarship Campaign Posted [DATE] by [PERSON_NAME].[PERSON_NAME] Help p…" at bounding box center [382, 191] width 764 height 578
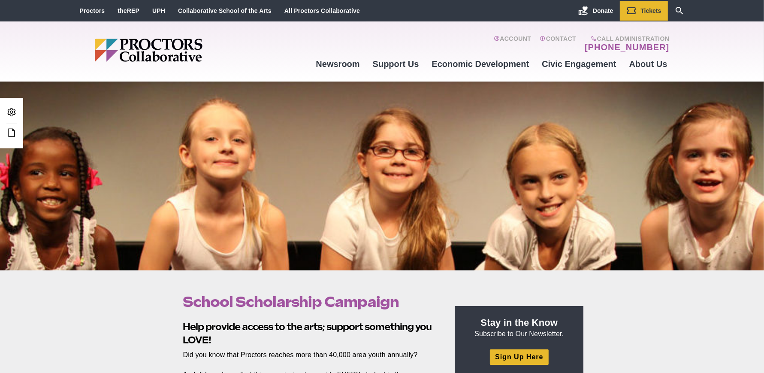
drag, startPoint x: 115, startPoint y: 147, endPoint x: 166, endPoint y: 91, distance: 75.0
click at [115, 147] on div at bounding box center [382, 176] width 764 height 189
